Goal: Navigation & Orientation: Find specific page/section

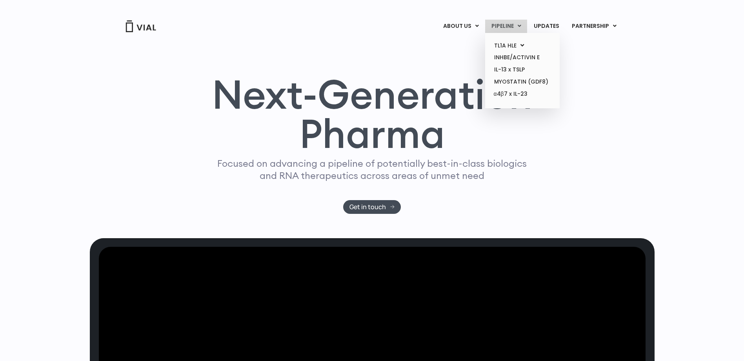
click at [515, 28] on link "PIPELINE" at bounding box center [506, 26] width 42 height 13
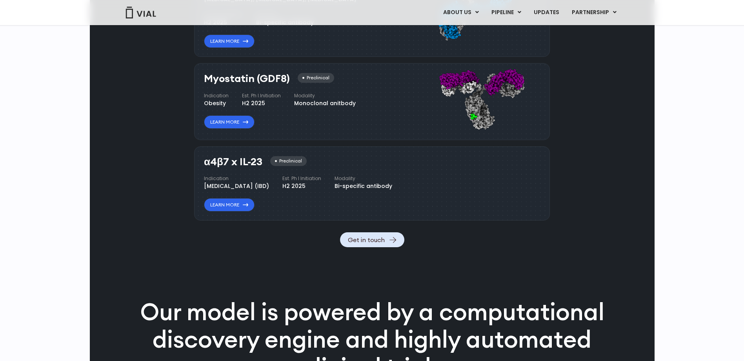
scroll to position [788, 0]
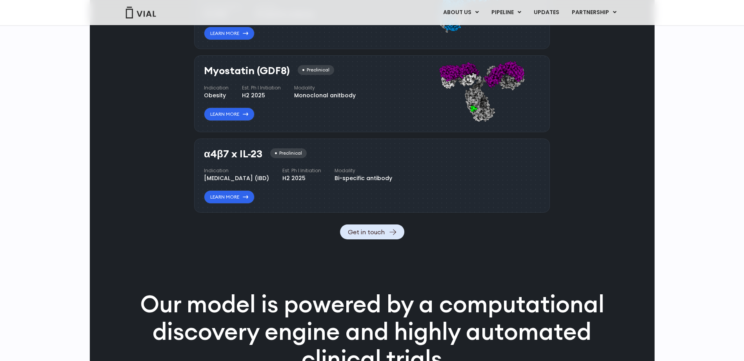
drag, startPoint x: 794, startPoint y: 234, endPoint x: 878, endPoint y: 249, distance: 85.3
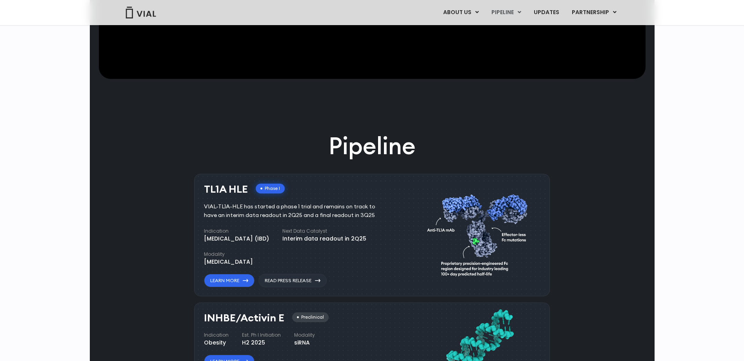
scroll to position [474, 0]
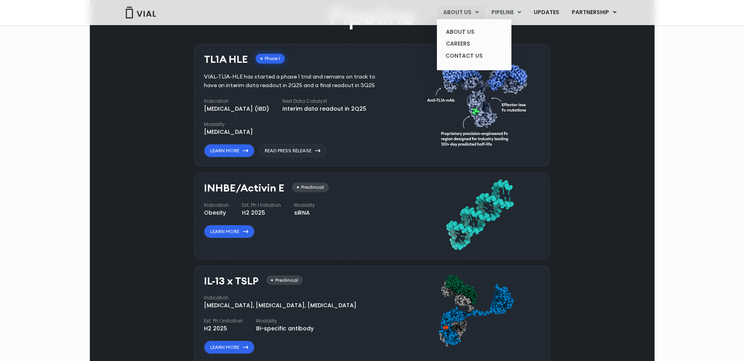
click at [460, 11] on link "ABOUT US" at bounding box center [461, 12] width 48 height 13
click at [461, 30] on link "ABOUT US" at bounding box center [474, 32] width 69 height 12
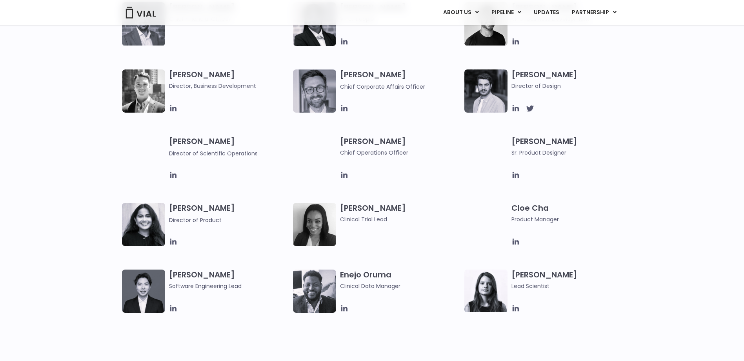
scroll to position [549, 0]
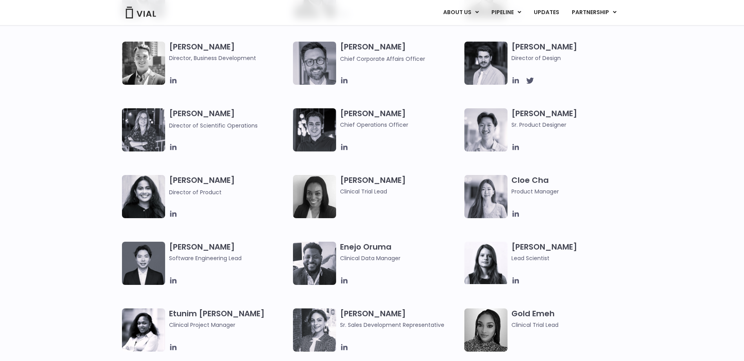
drag, startPoint x: 67, startPoint y: 285, endPoint x: 72, endPoint y: 286, distance: 4.9
